Goal: Find specific page/section: Find specific page/section

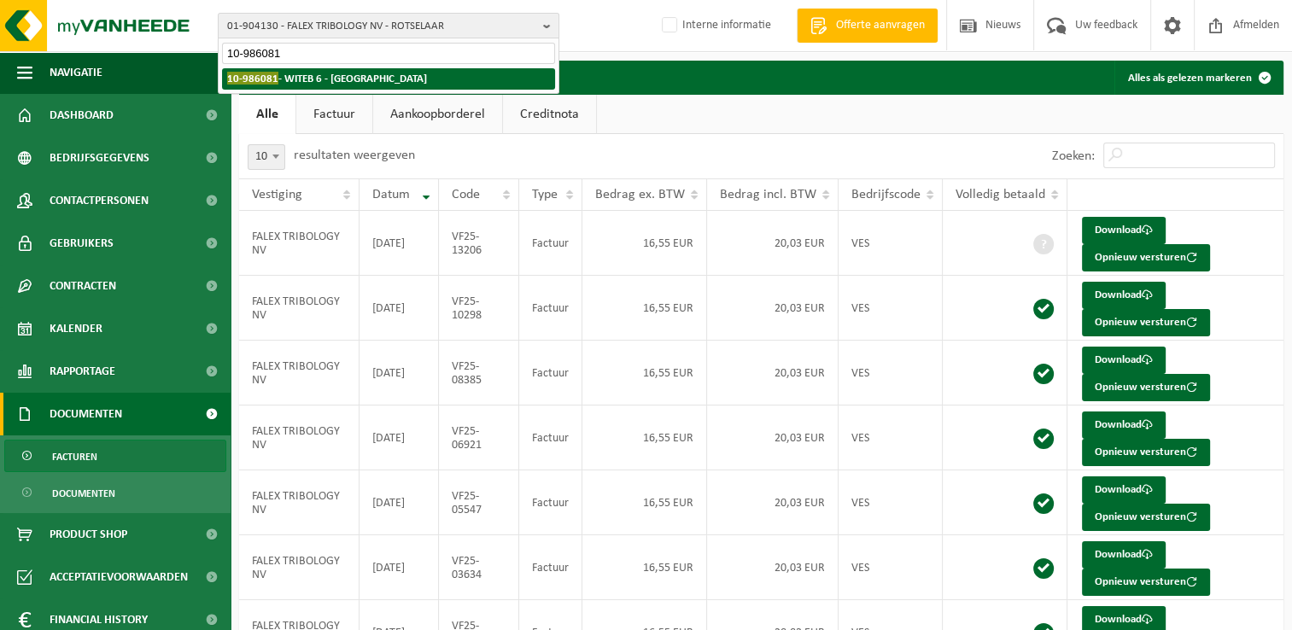
type input "10-986081"
click at [282, 73] on strong "10-986081 - WITEB 6 - HALLE" at bounding box center [327, 78] width 200 height 13
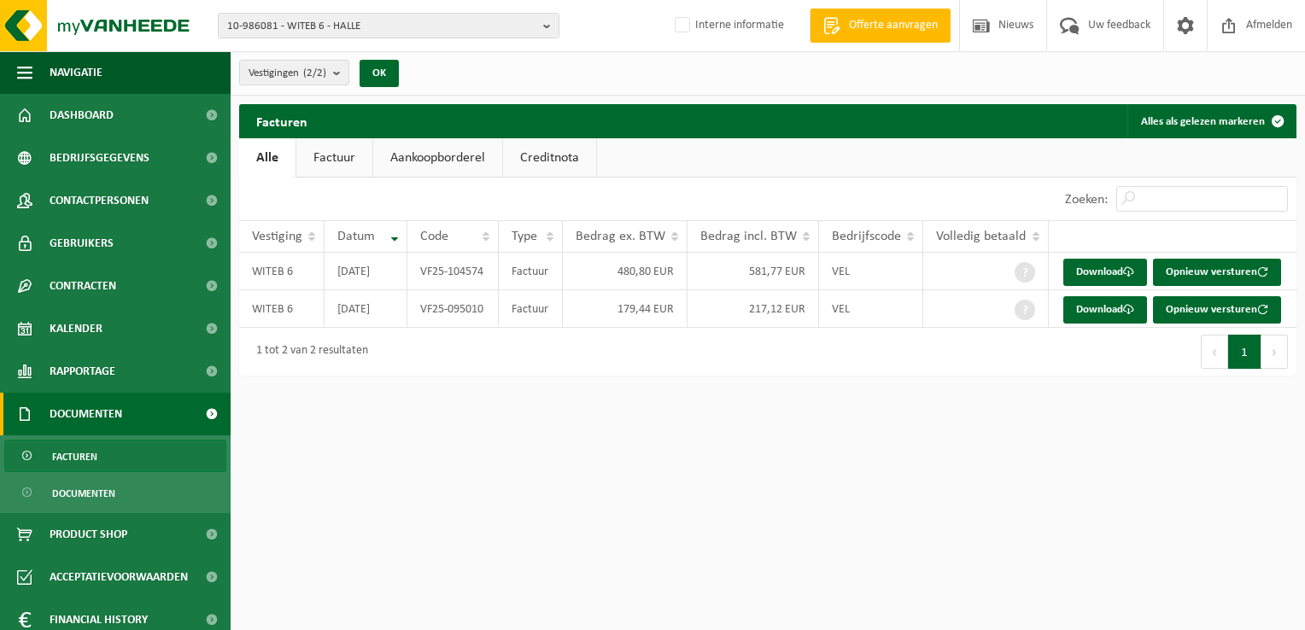
click at [277, 87] on div "Vestigingen (2/2) Alles selecteren Alles deselecteren WITEB 6 - HALLE SPAR NIEU…" at bounding box center [324, 73] width 187 height 37
click at [269, 75] on span "Vestigingen (2/2)" at bounding box center [287, 74] width 78 height 26
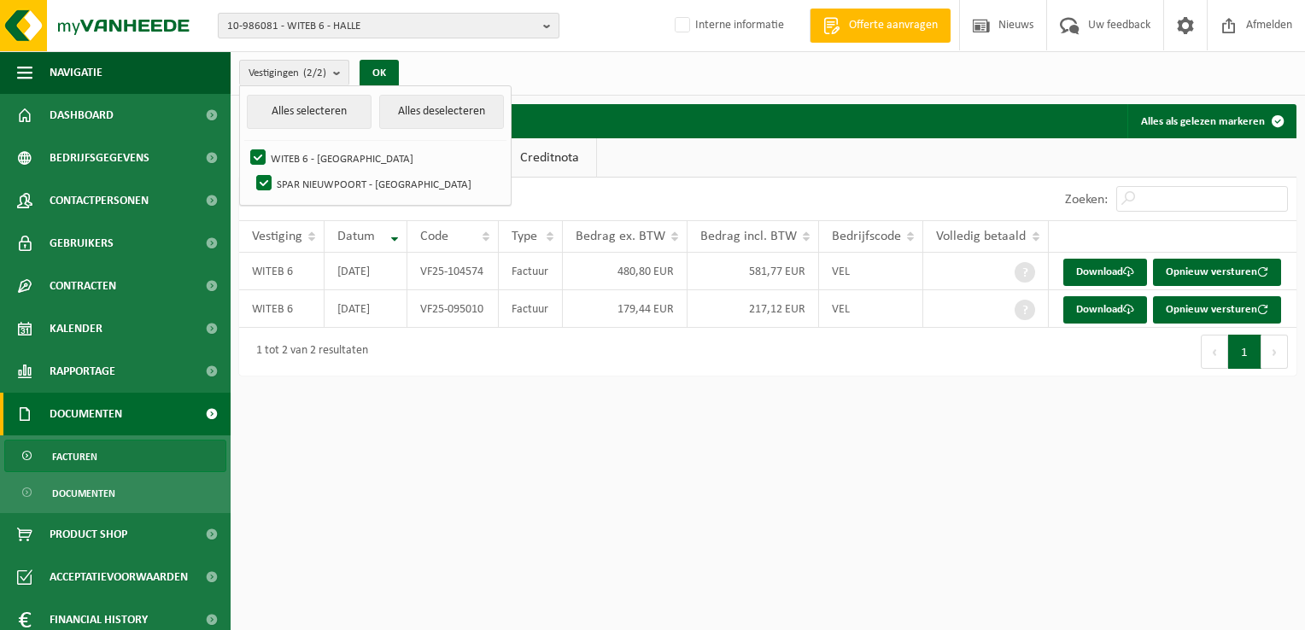
click at [287, 23] on span "10-986081 - WITEB 6 - HALLE" at bounding box center [381, 27] width 309 height 26
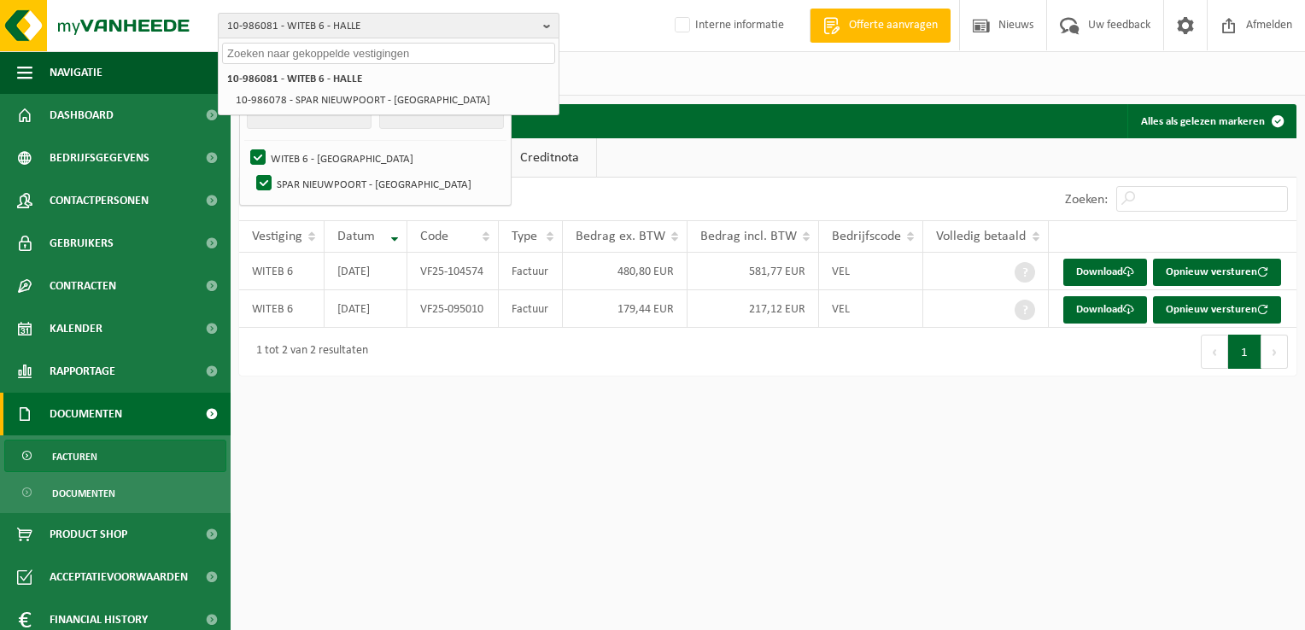
paste input "10-986081"
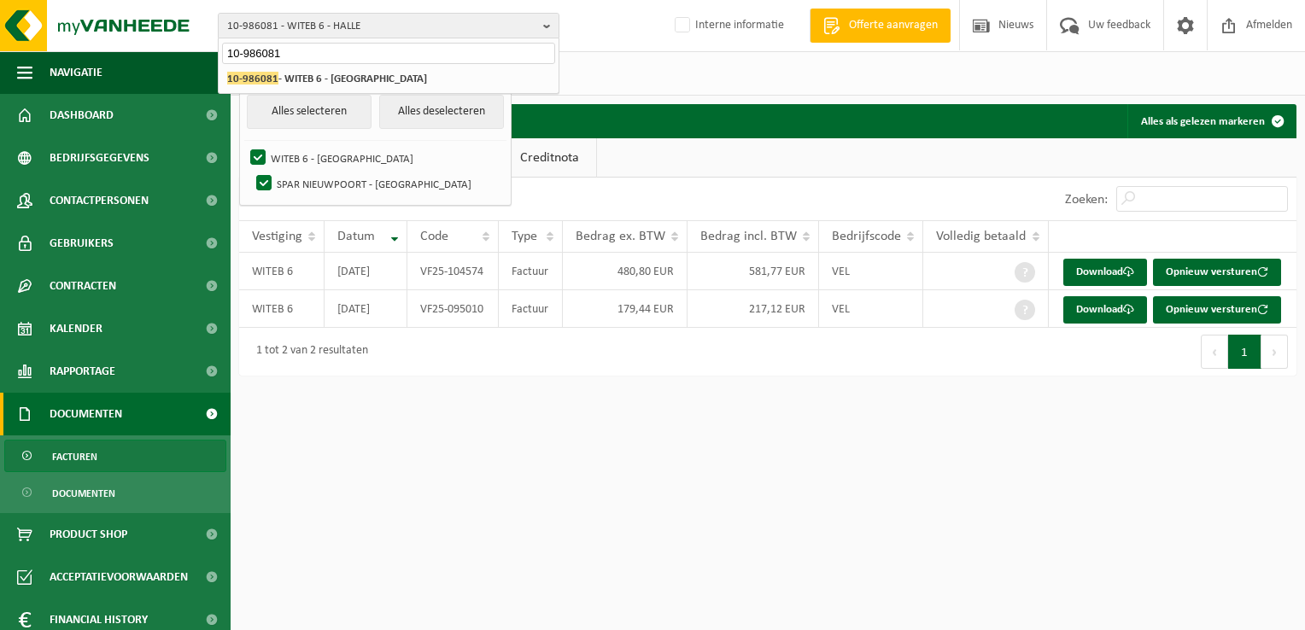
type input "10-986081"
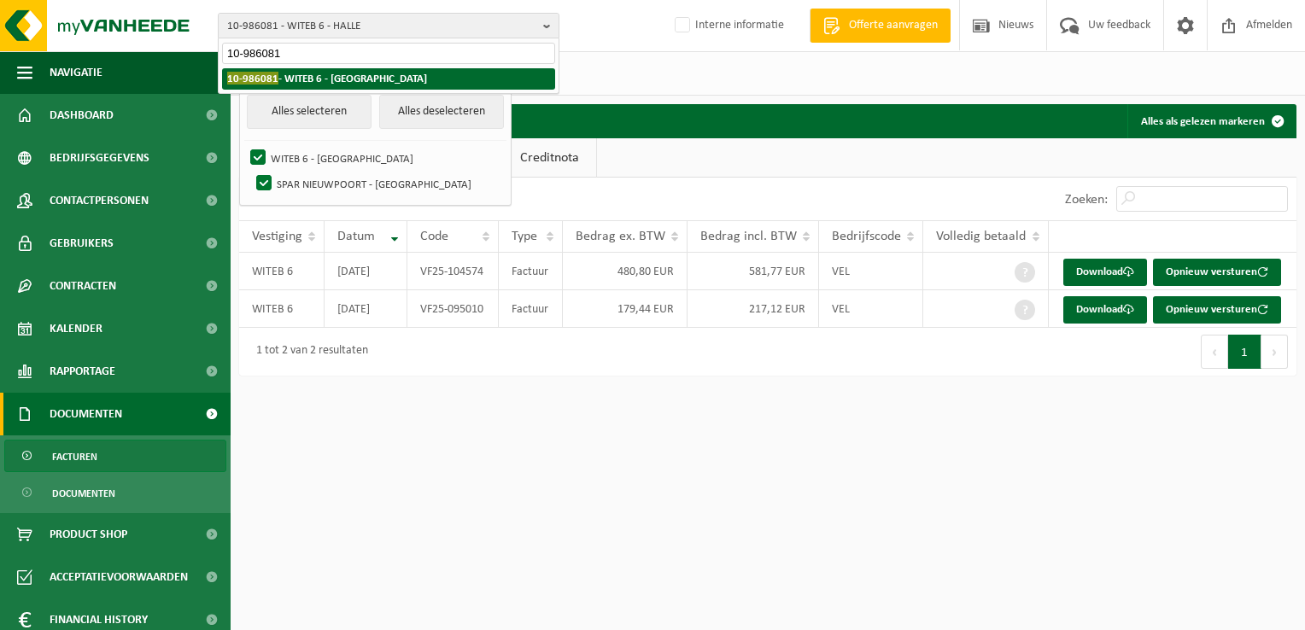
click at [311, 78] on strong "10-986081 - WITEB 6 - HALLE" at bounding box center [327, 78] width 200 height 13
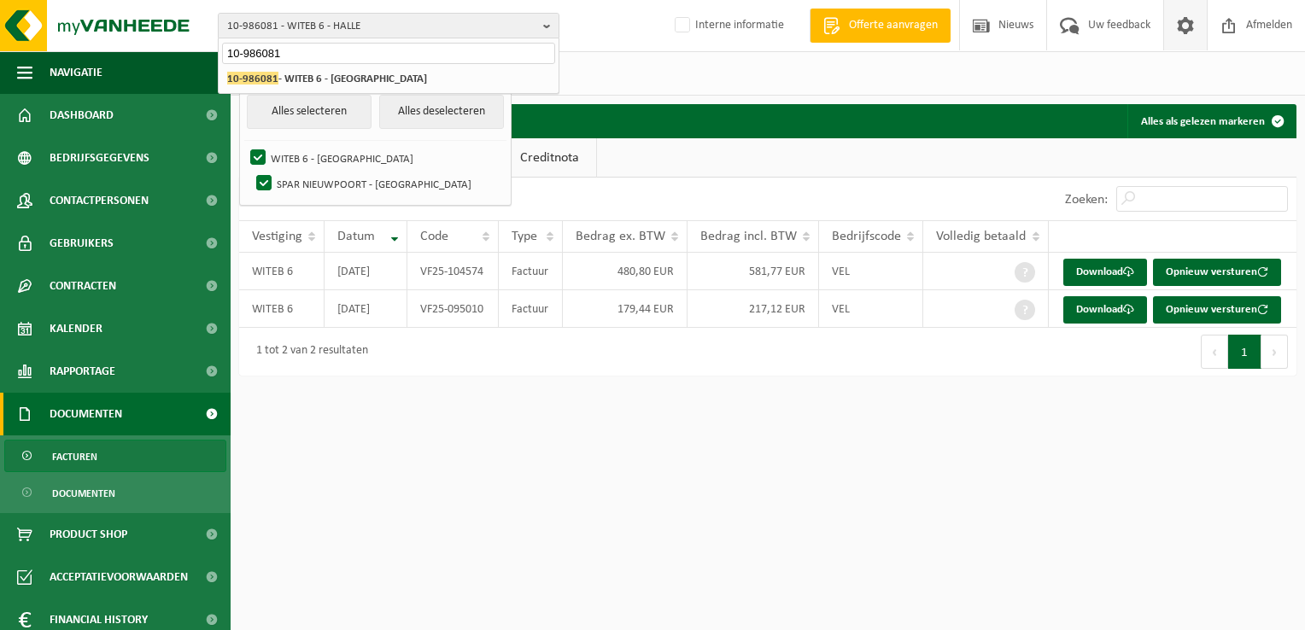
click at [1175, 28] on span at bounding box center [1185, 25] width 26 height 50
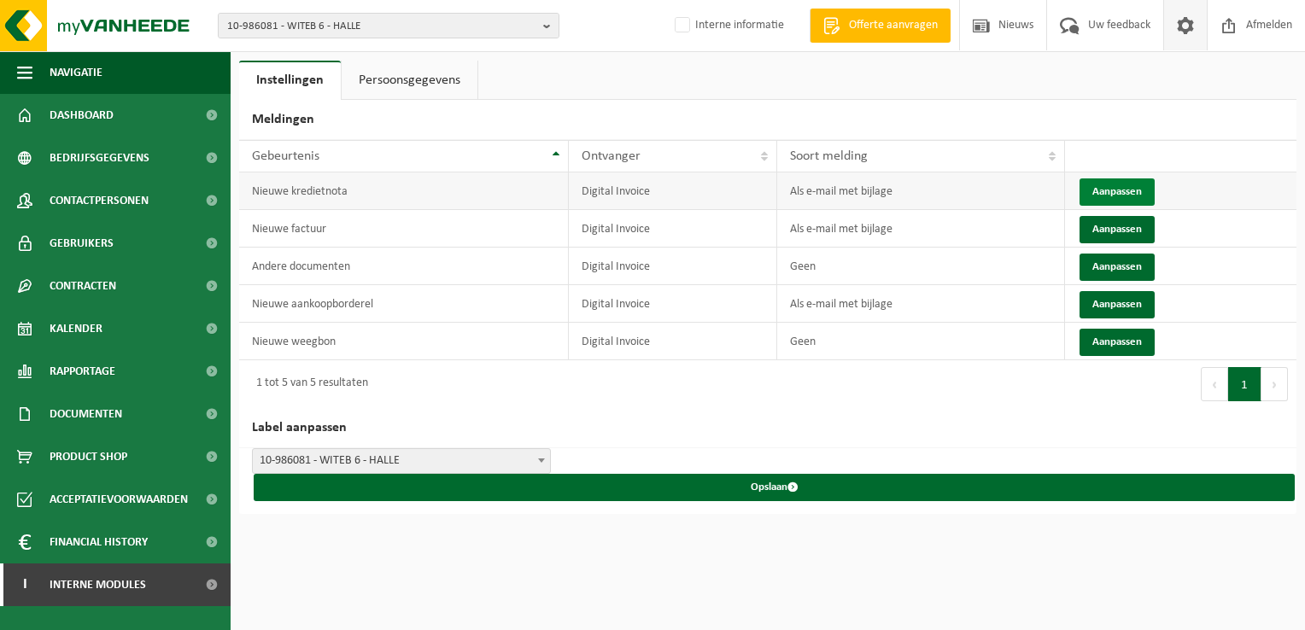
click at [1101, 190] on button "Aanpassen" at bounding box center [1116, 191] width 75 height 27
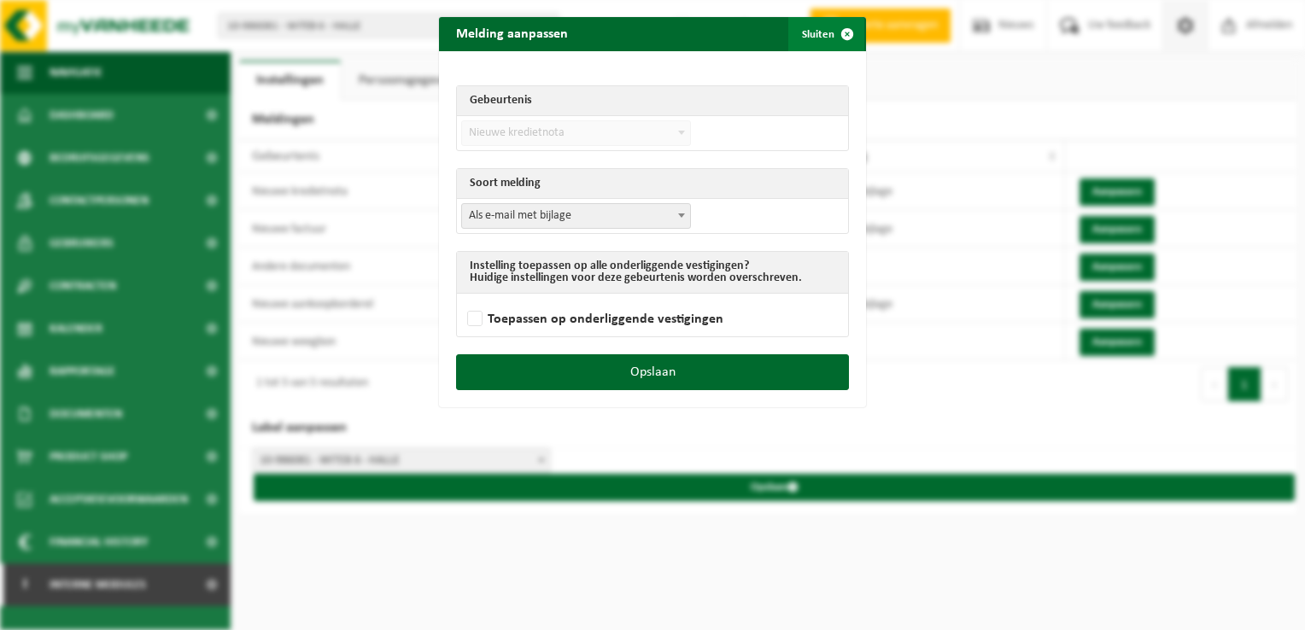
click at [839, 32] on span "submit" at bounding box center [847, 34] width 34 height 34
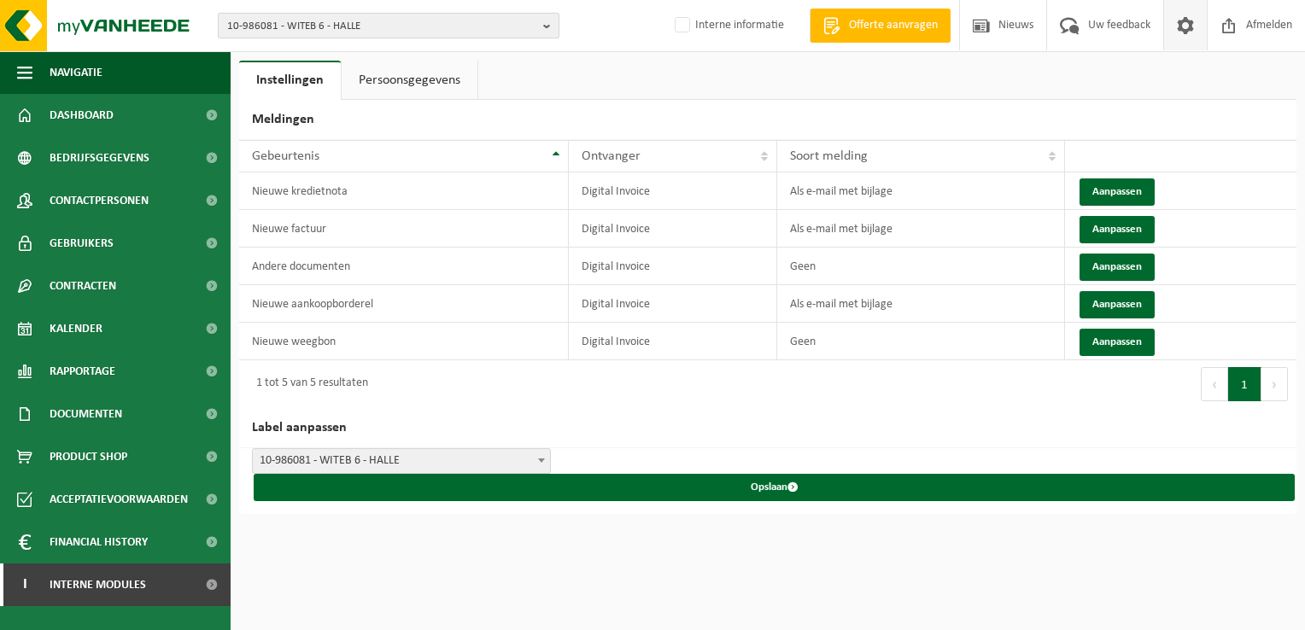
click at [317, 33] on span "10-986081 - WITEB 6 - HALLE" at bounding box center [381, 27] width 309 height 26
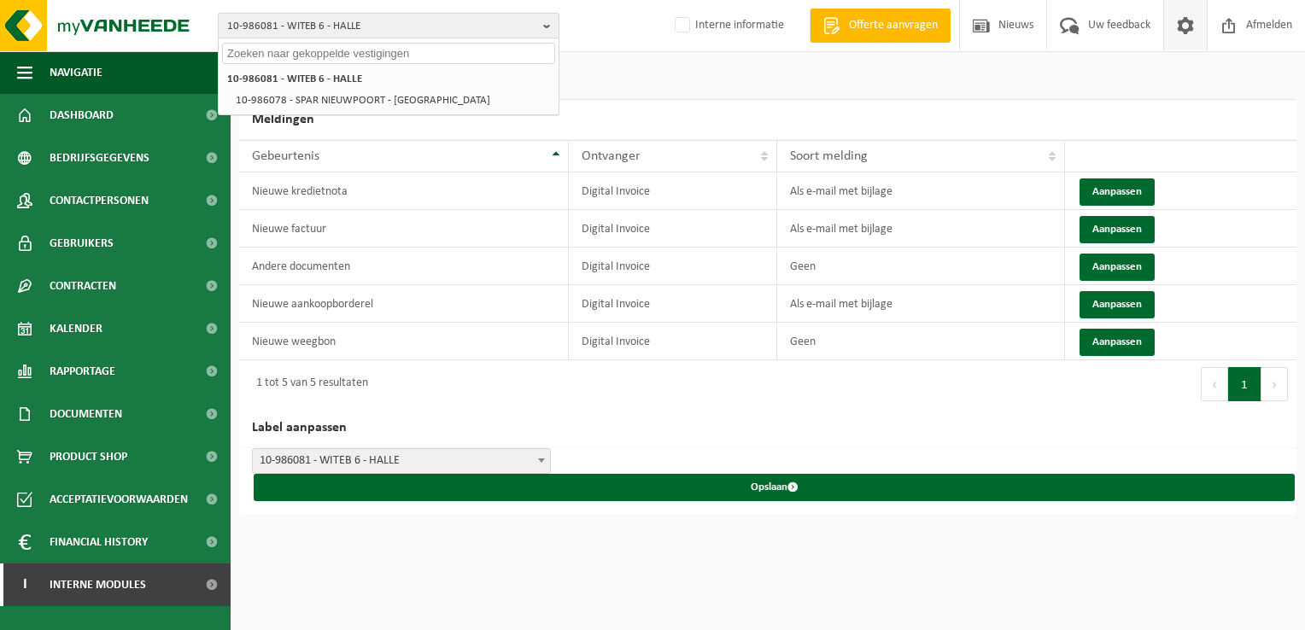
click at [1182, 22] on span at bounding box center [1185, 25] width 26 height 50
